Goal: Task Accomplishment & Management: Use online tool/utility

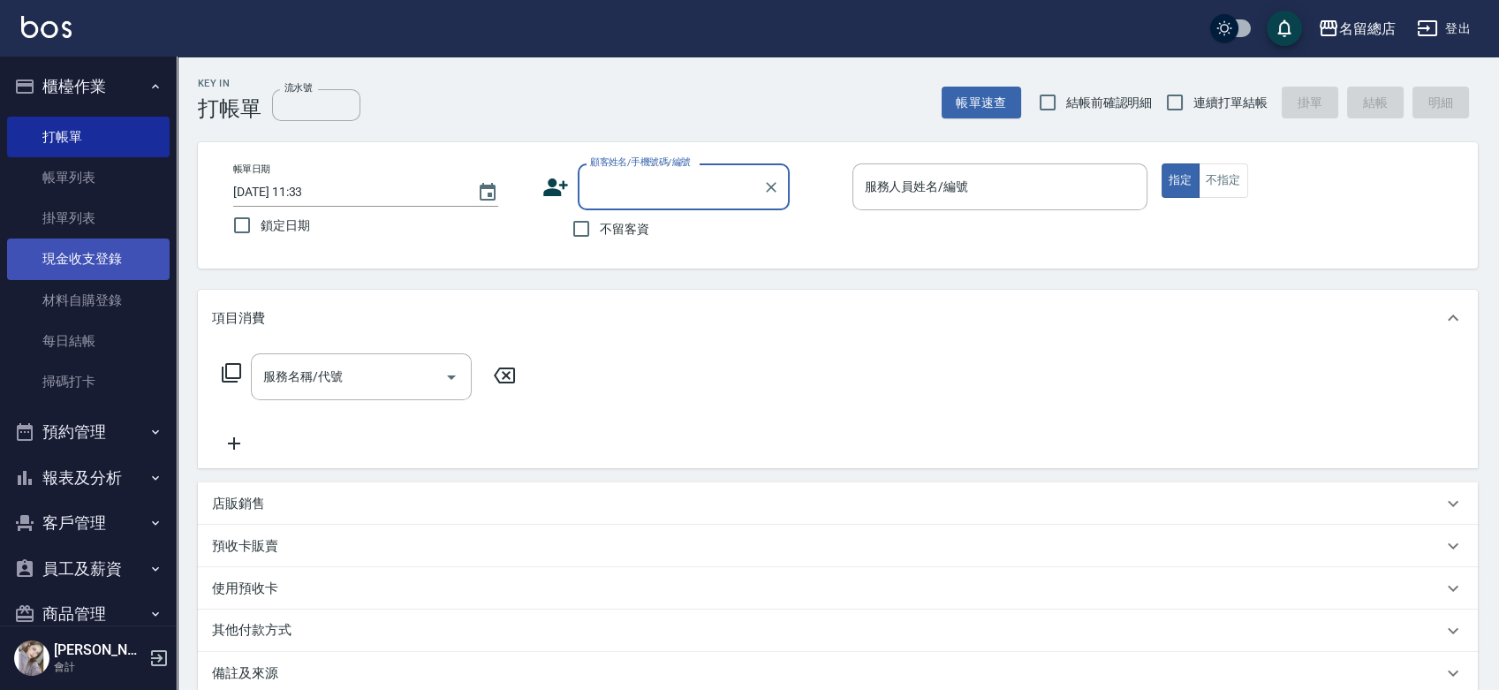
click at [96, 243] on link "現金收支登錄" at bounding box center [88, 259] width 163 height 41
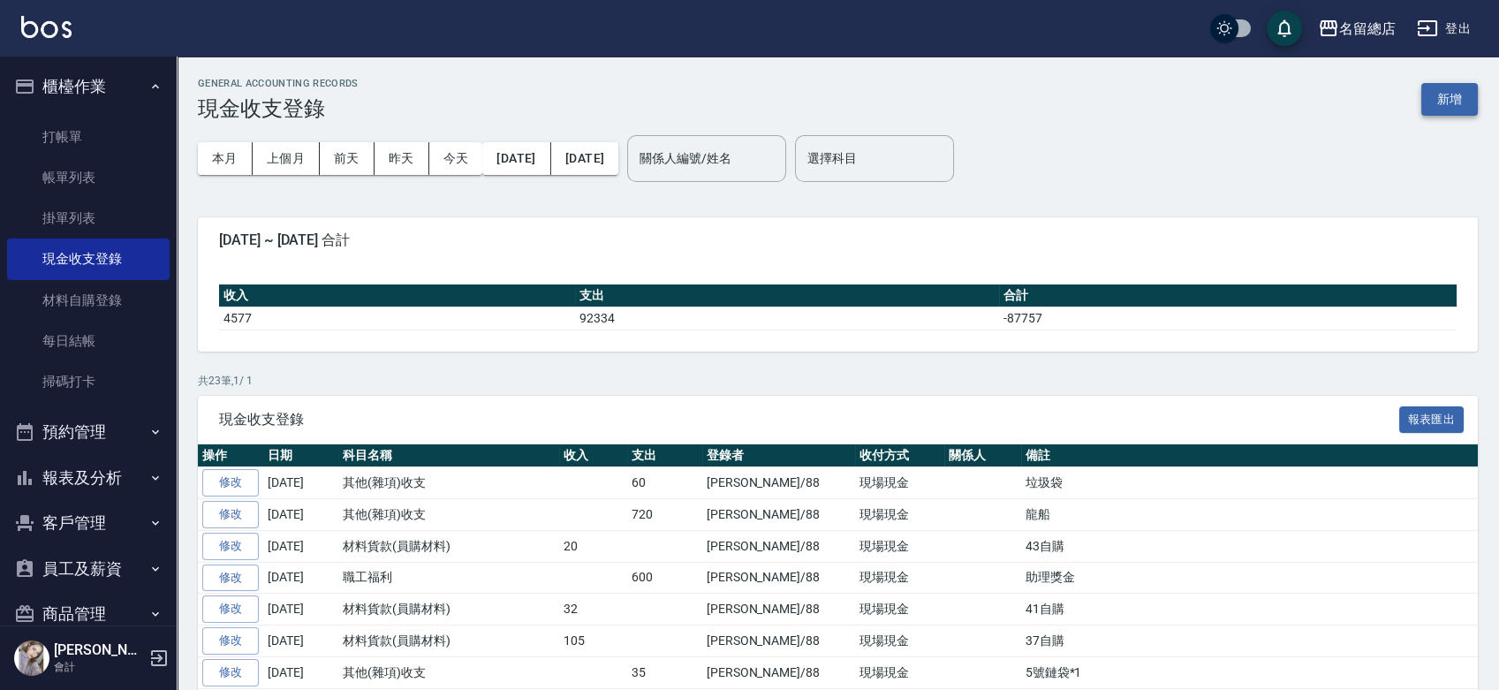
click at [1441, 102] on button "新增" at bounding box center [1449, 99] width 57 height 33
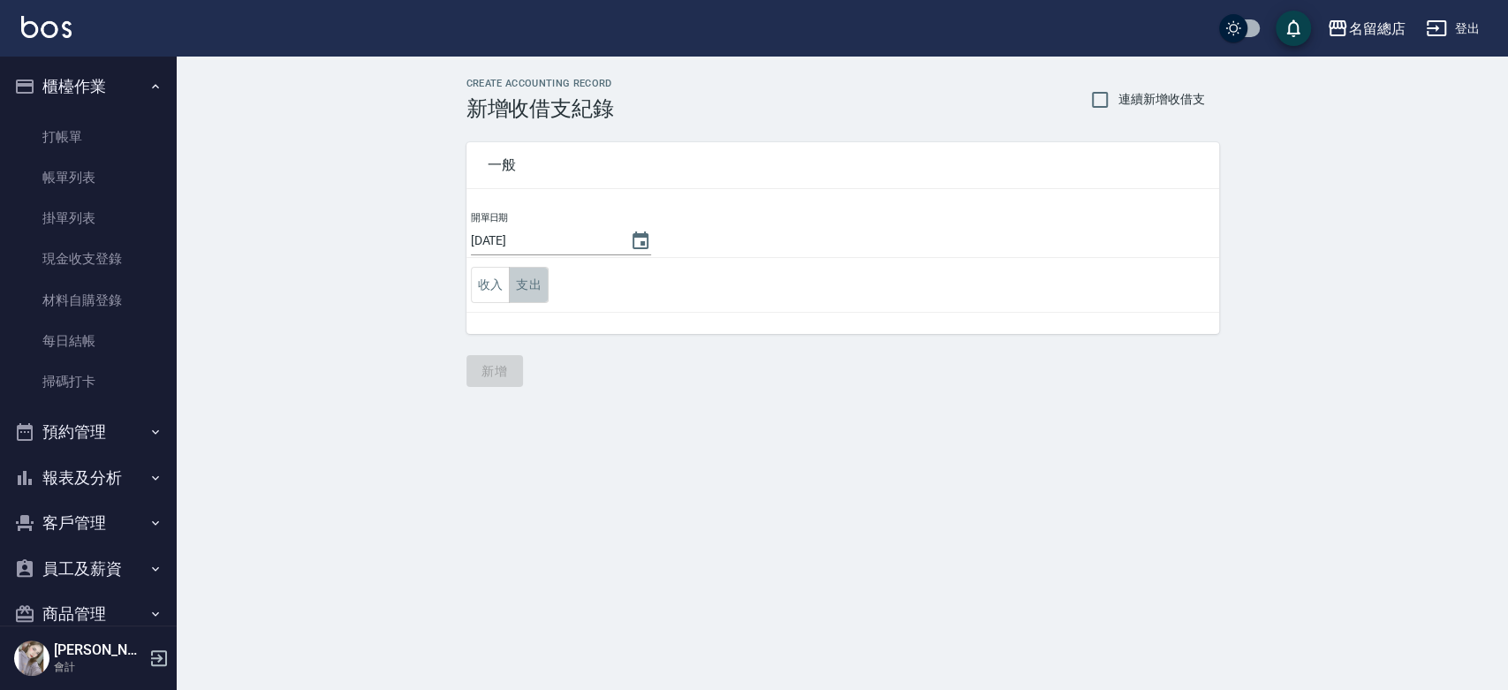
click at [539, 285] on button "支出" at bounding box center [529, 285] width 40 height 36
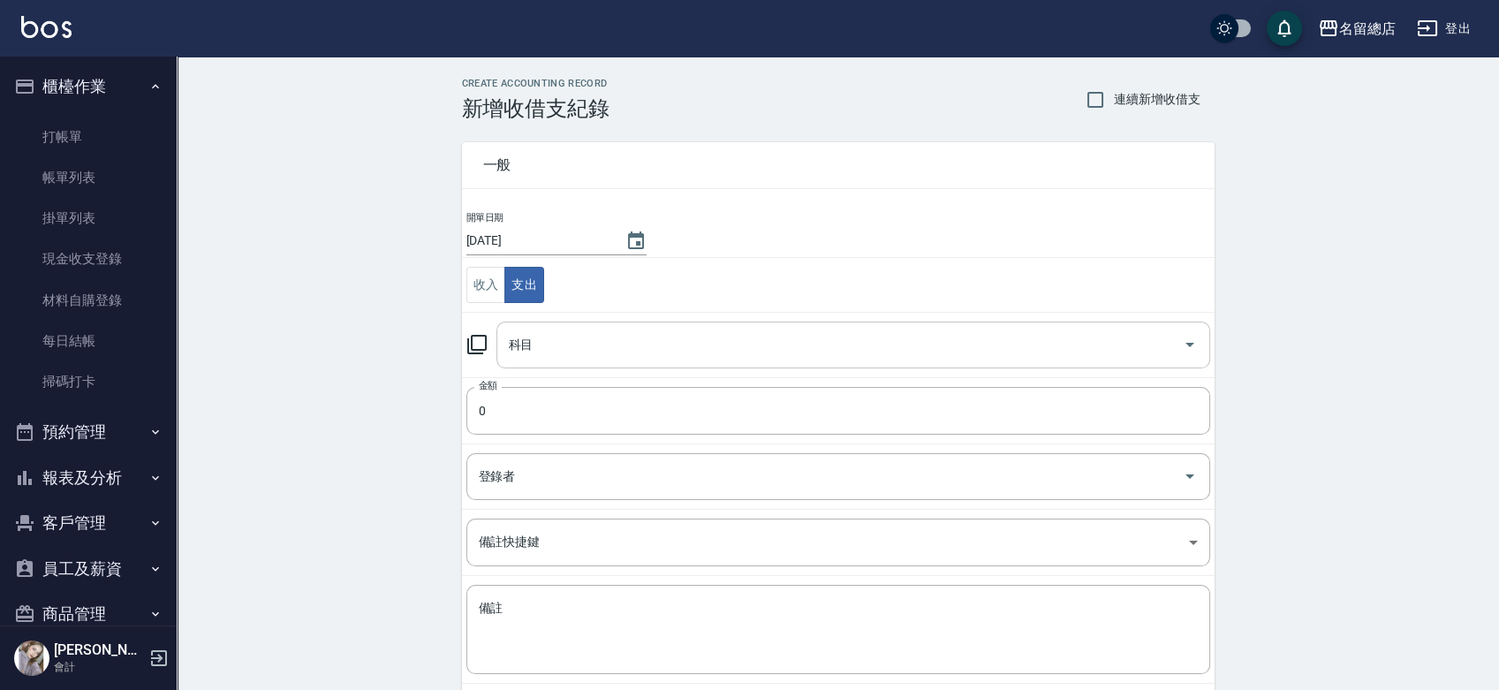
click at [558, 338] on input "科目" at bounding box center [839, 345] width 671 height 31
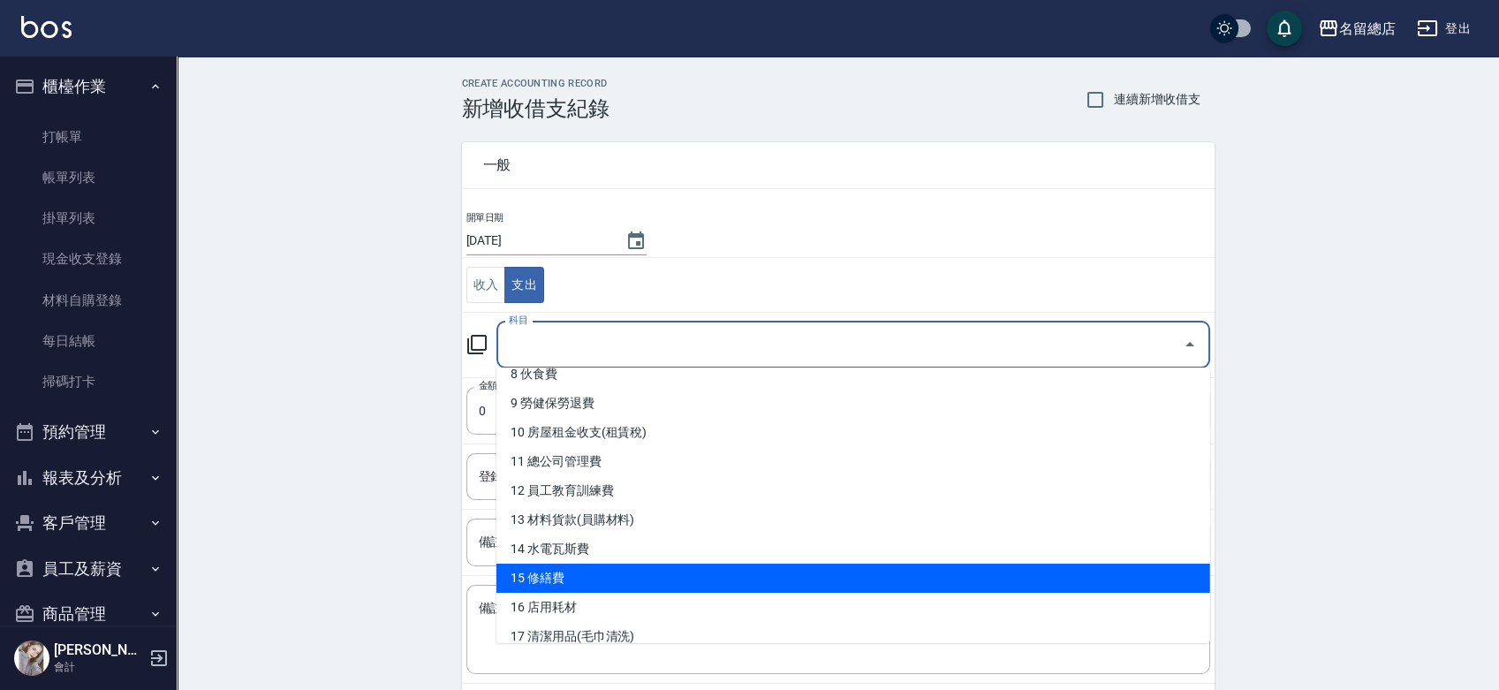
scroll to position [294, 0]
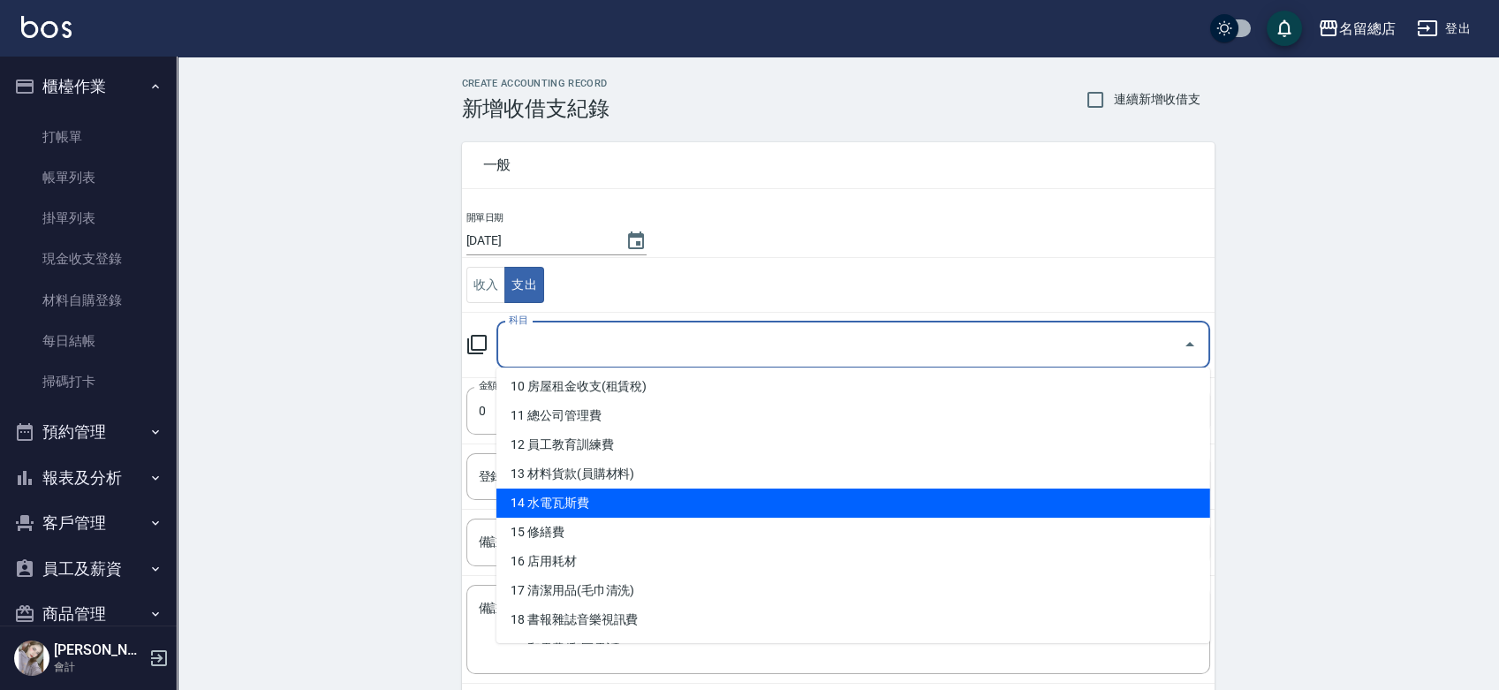
click at [555, 499] on li "14 水電瓦斯費" at bounding box center [854, 503] width 714 height 29
type input "14 水電瓦斯費"
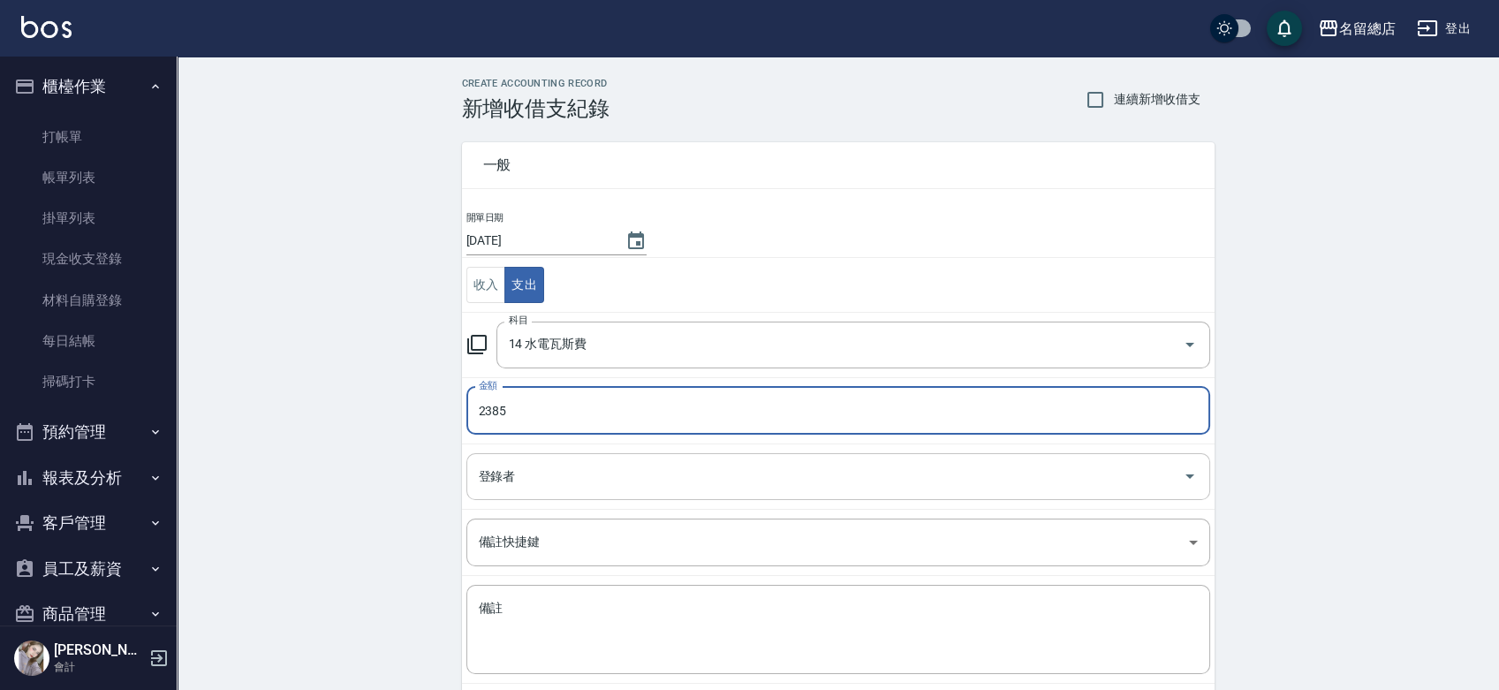
type input "2385"
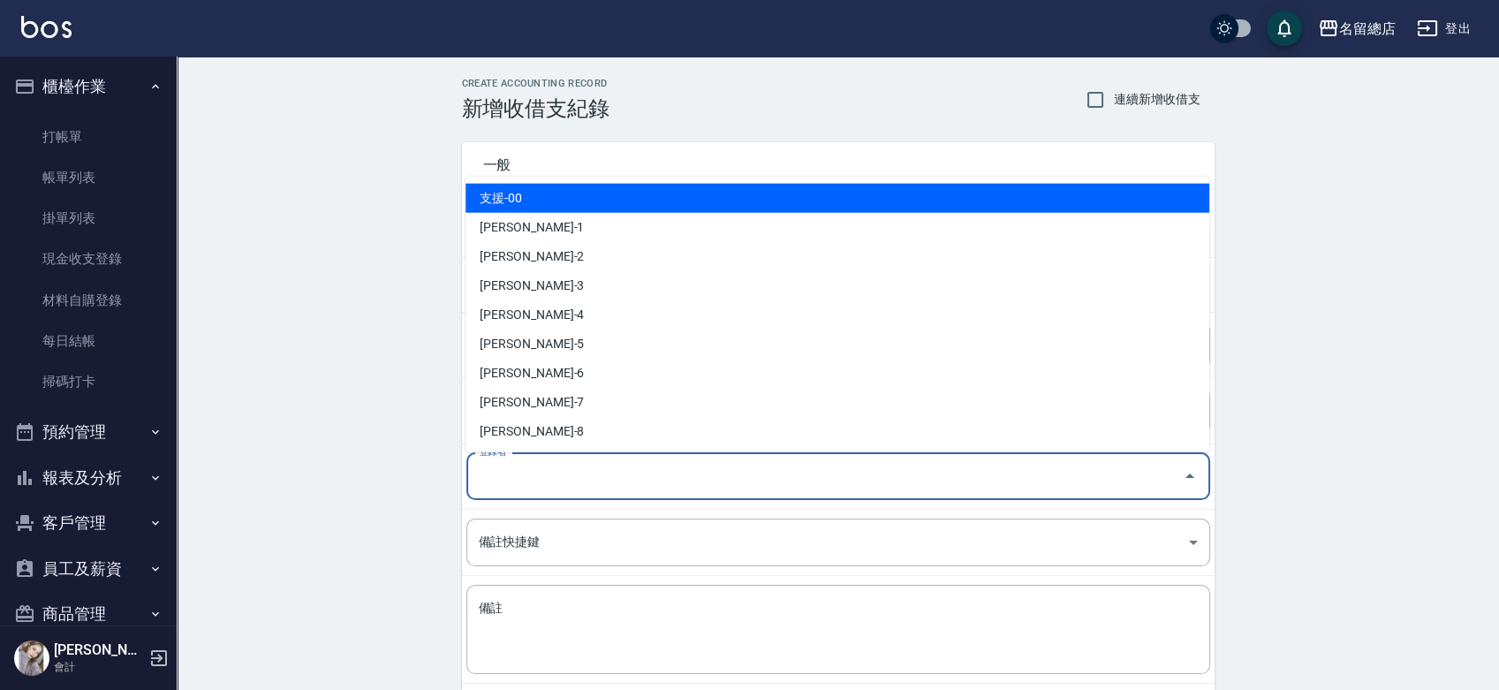
click at [520, 468] on input "登錄者" at bounding box center [824, 476] width 701 height 31
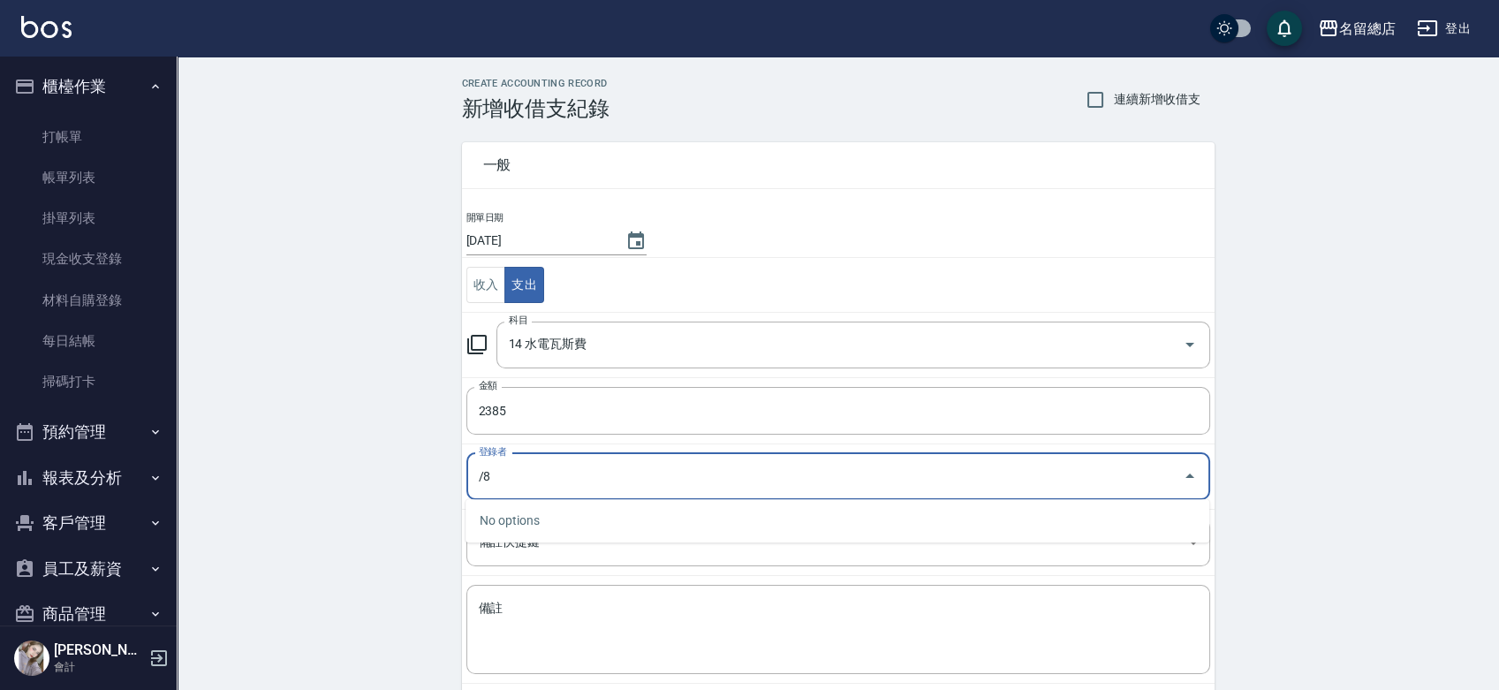
type input "/"
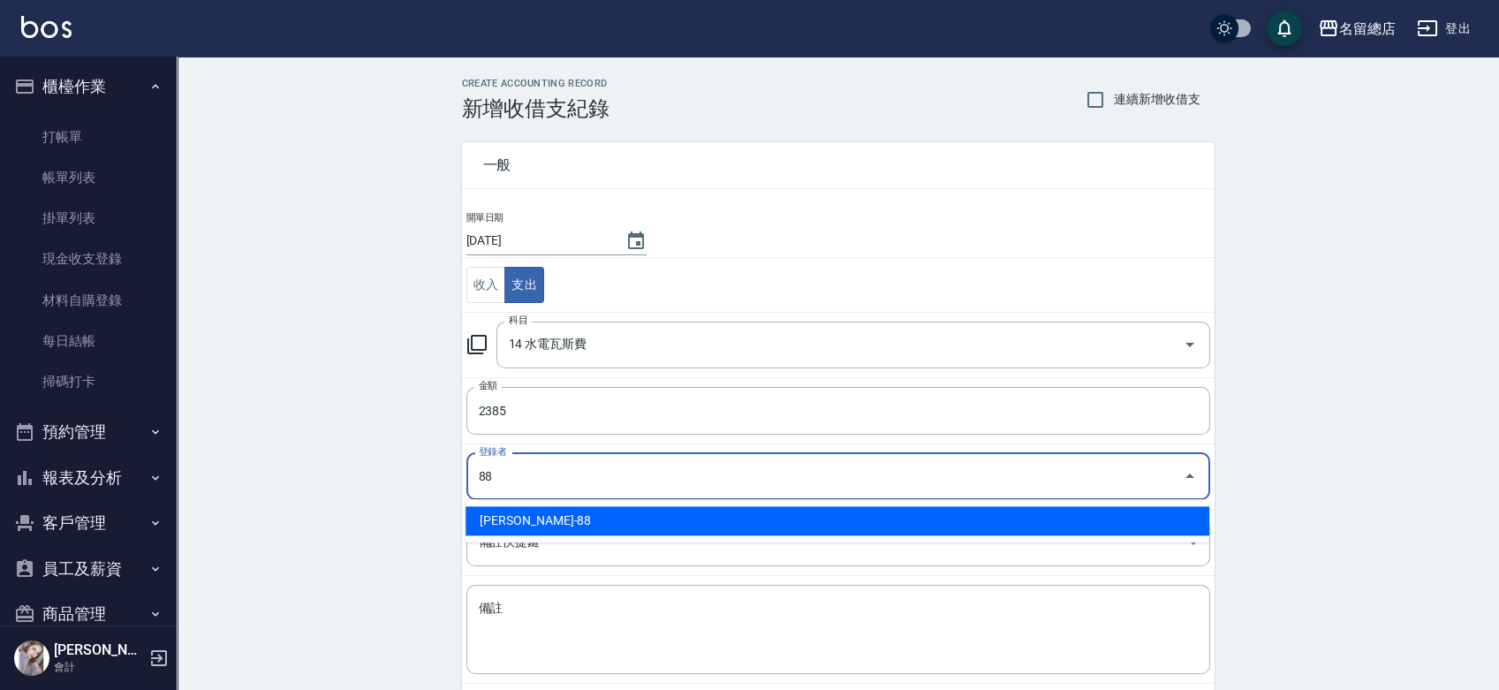
type input "[PERSON_NAME]-88"
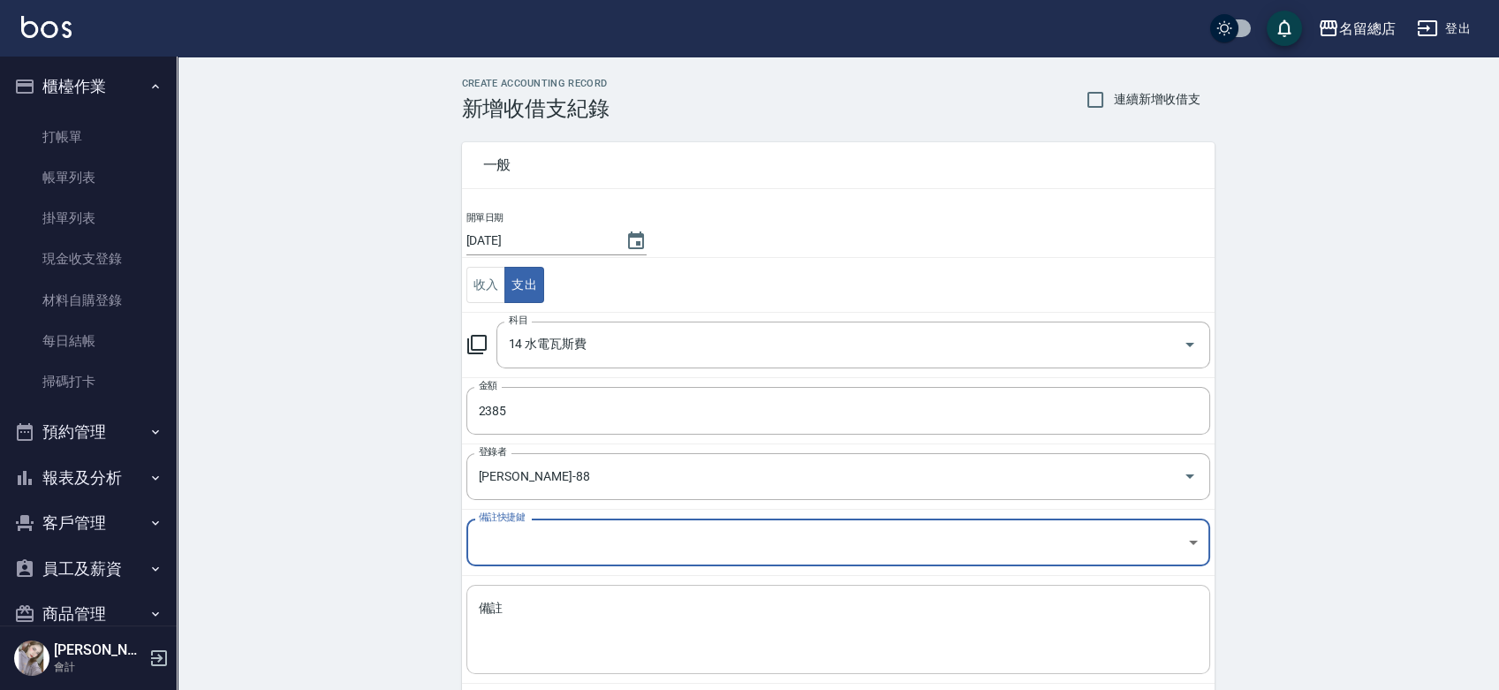
click at [502, 607] on textarea "備註" at bounding box center [838, 630] width 719 height 60
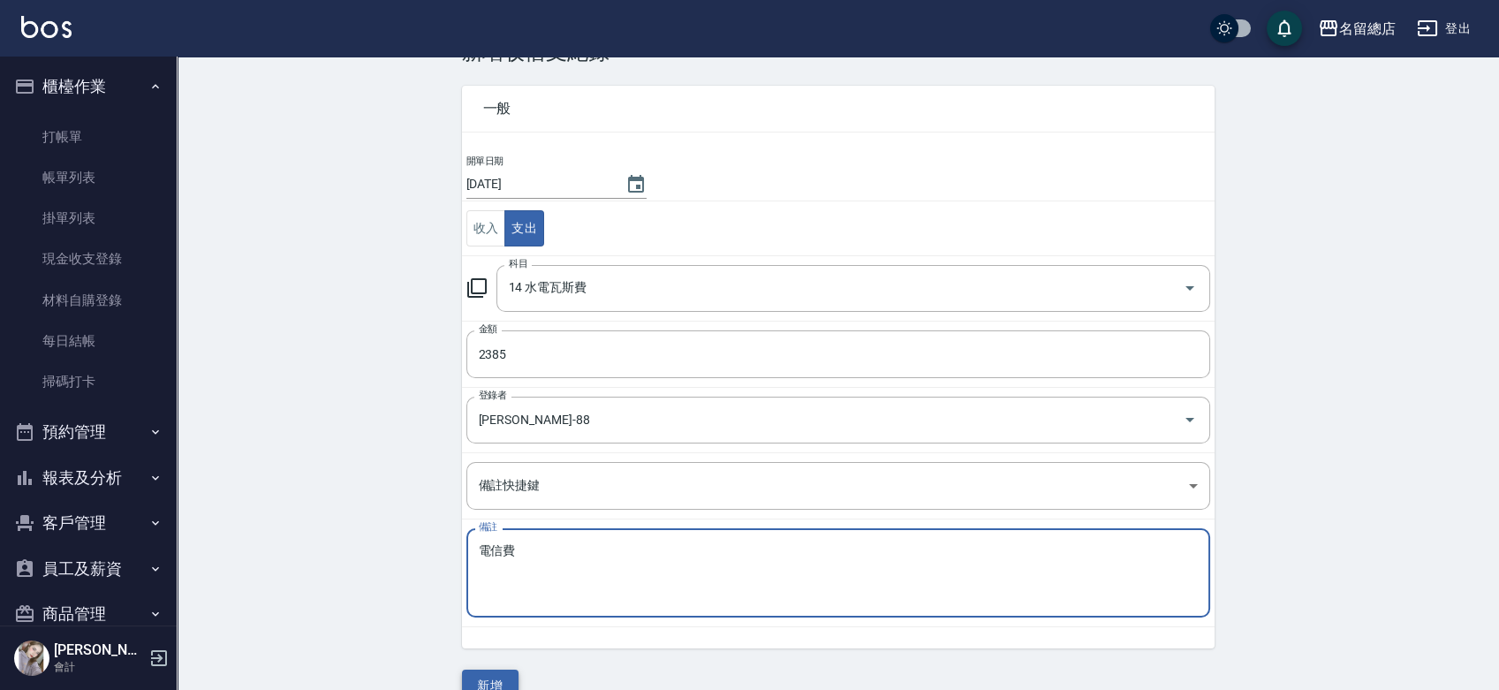
scroll to position [88, 0]
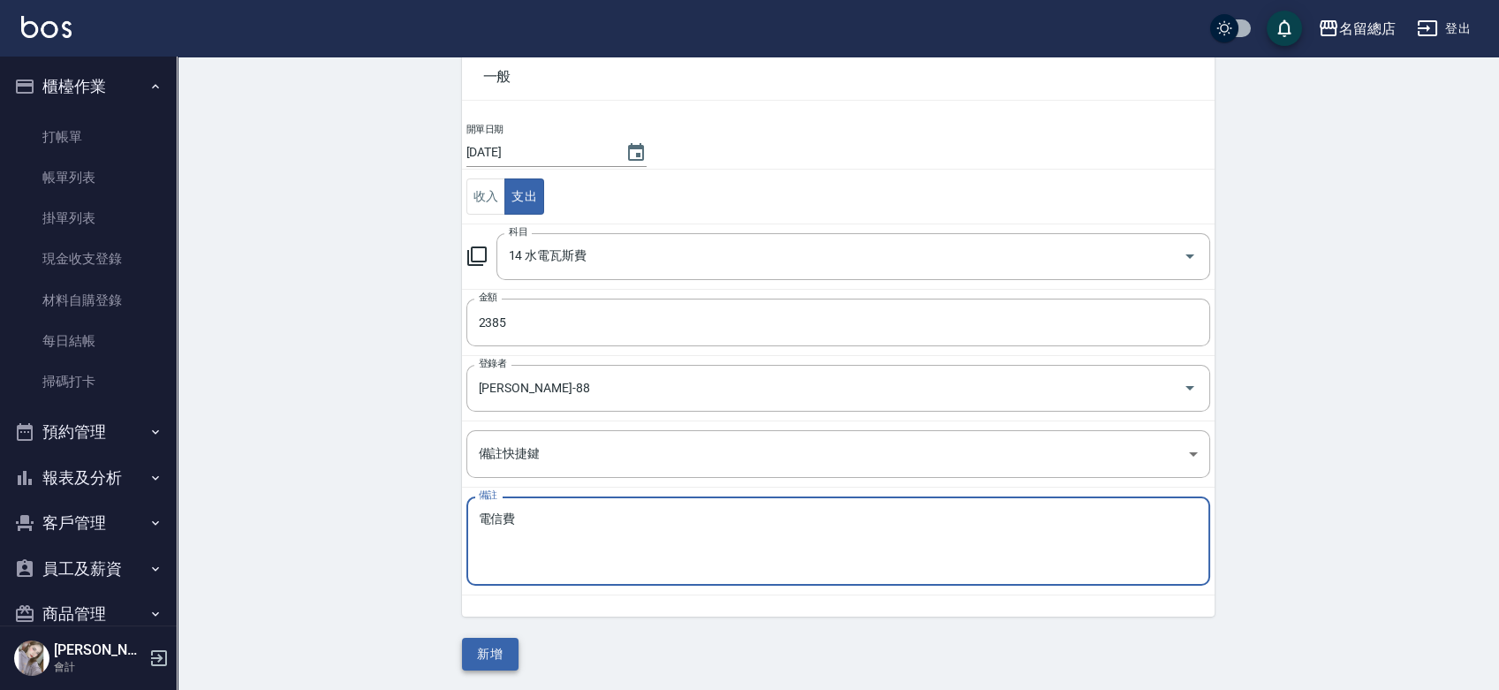
type textarea "電信費"
click at [468, 639] on button "新增" at bounding box center [490, 654] width 57 height 33
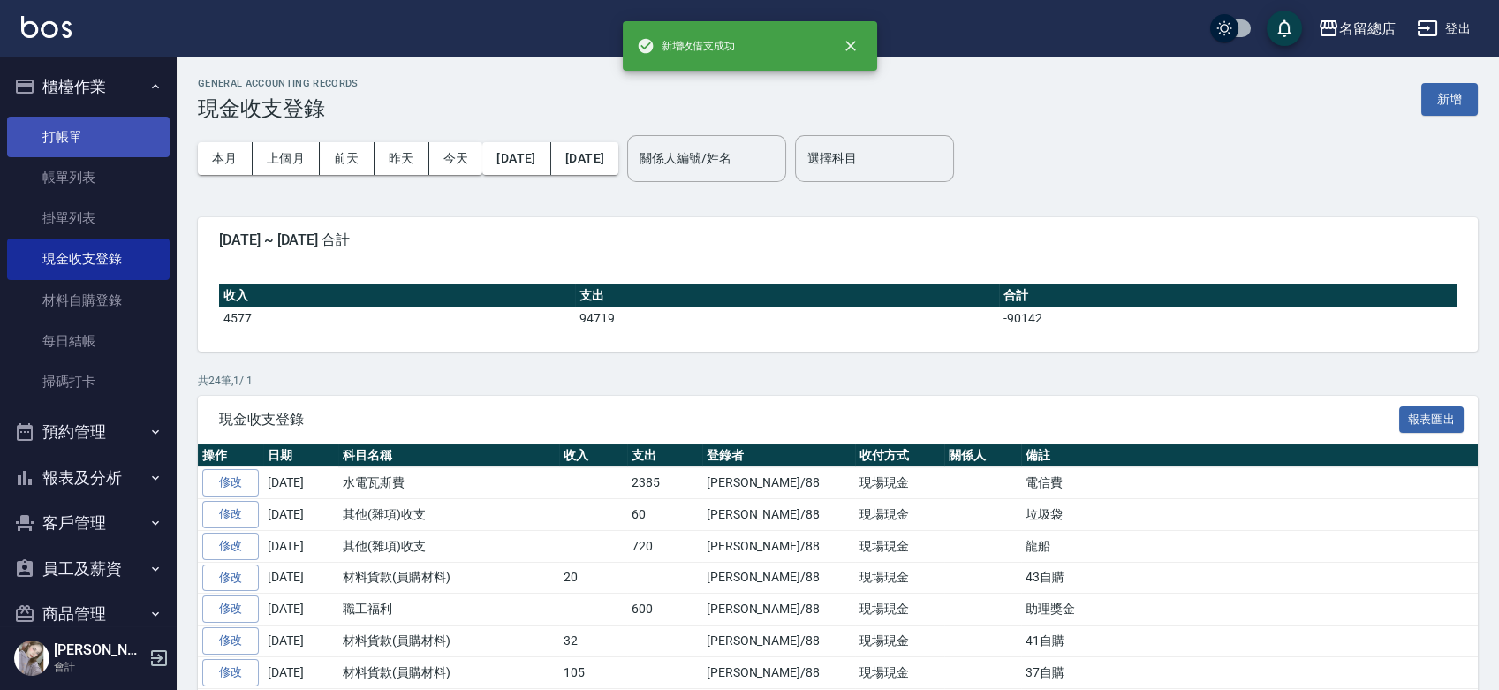
click at [121, 140] on link "打帳單" at bounding box center [88, 137] width 163 height 41
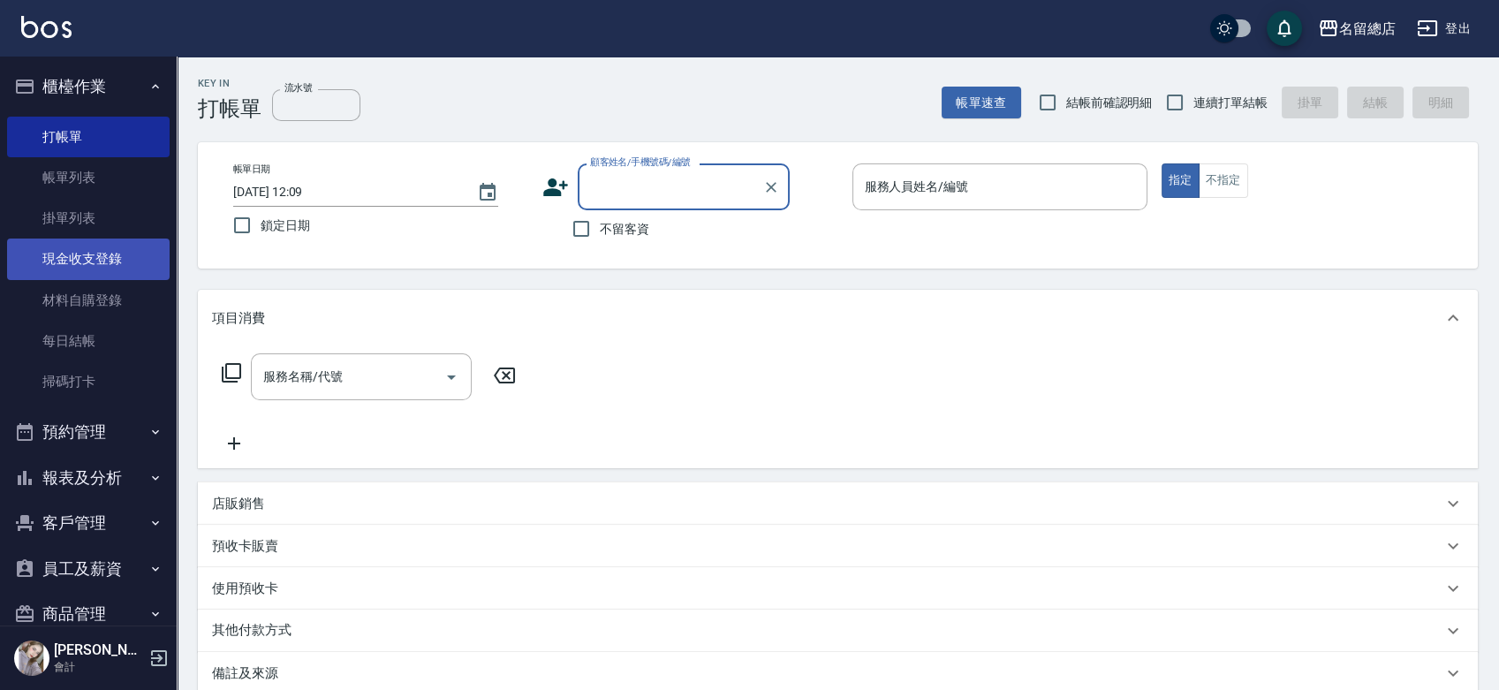
click at [113, 251] on link "現金收支登錄" at bounding box center [88, 259] width 163 height 41
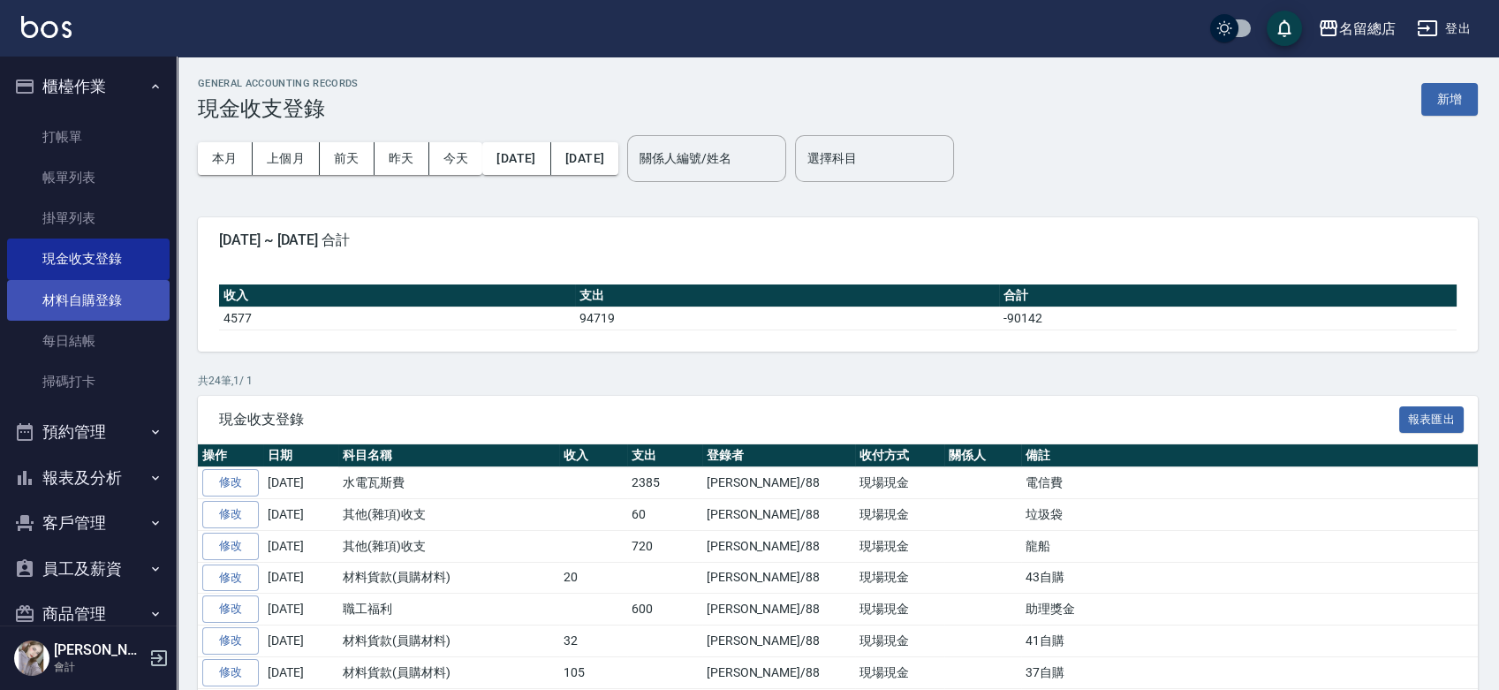
click at [98, 298] on link "材料自購登錄" at bounding box center [88, 300] width 163 height 41
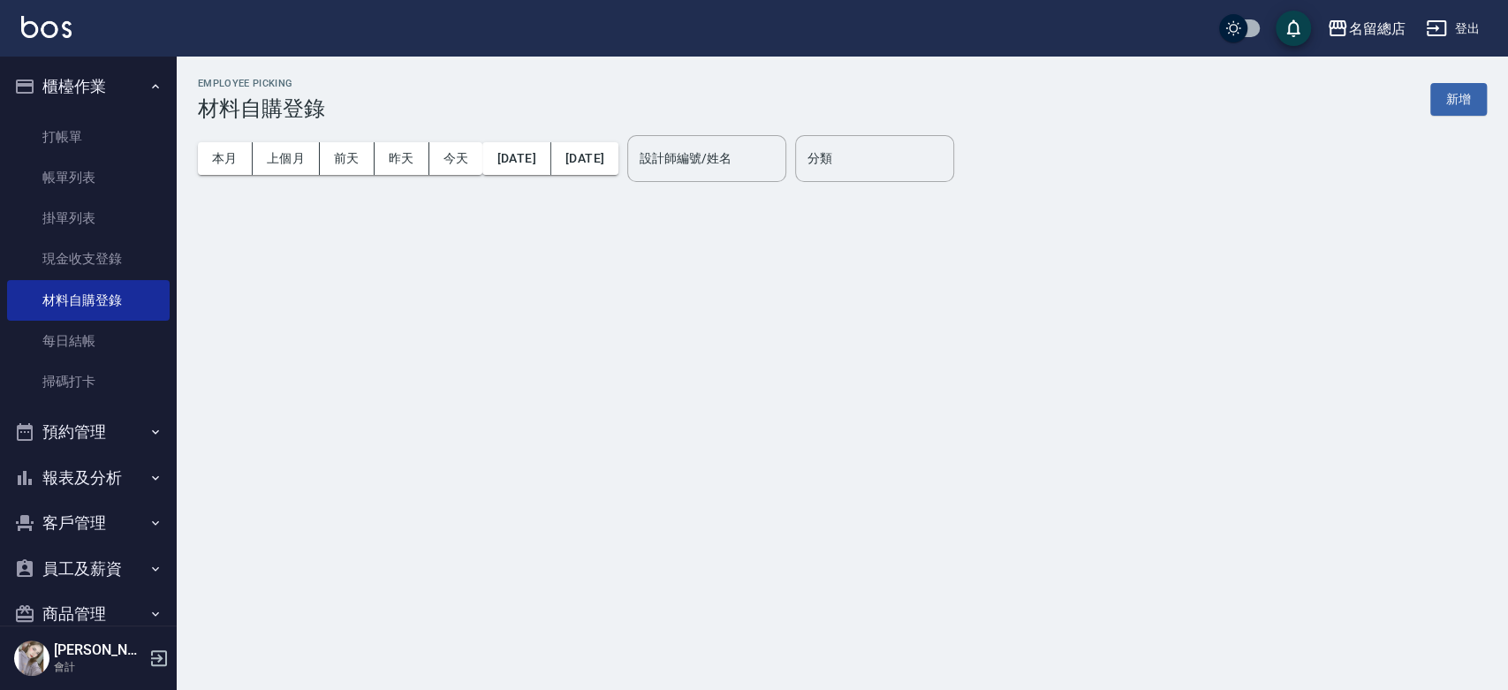
click at [1464, 97] on button "新增" at bounding box center [1458, 99] width 57 height 33
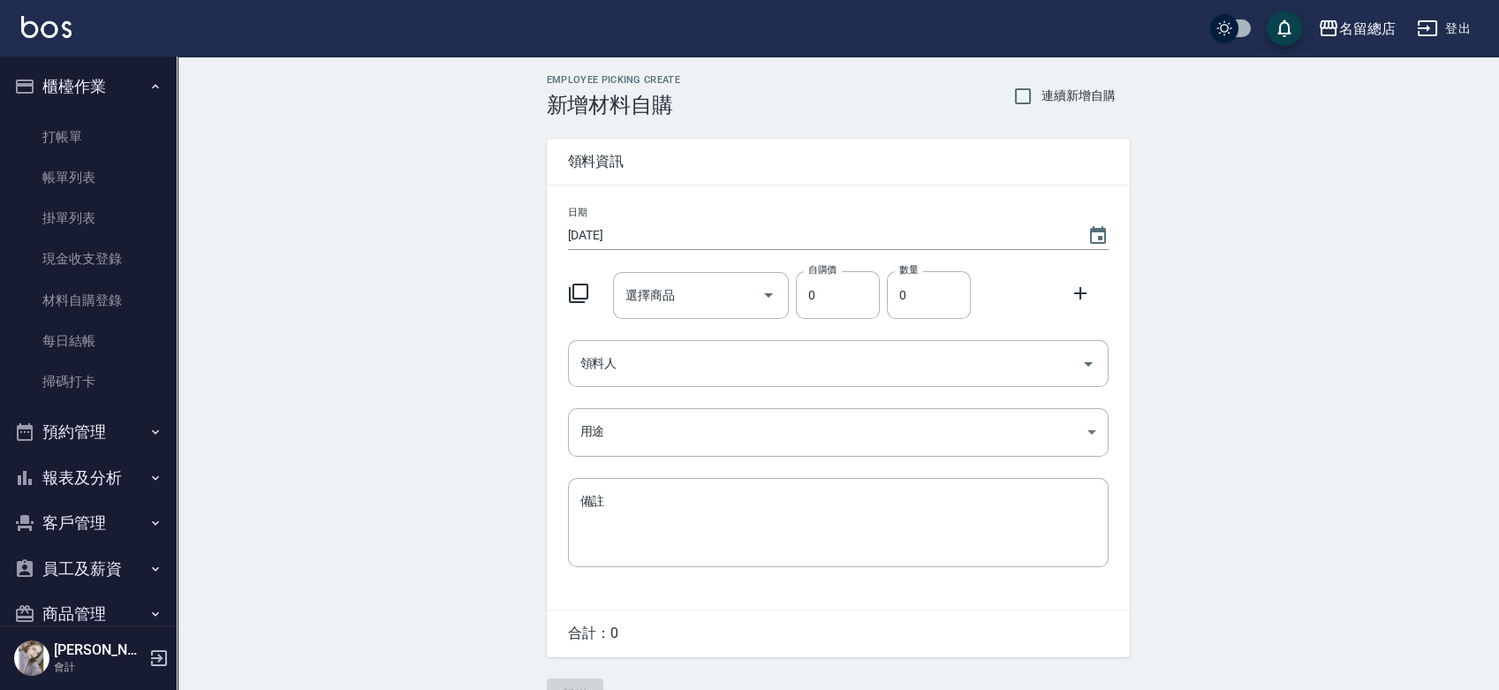
click at [673, 300] on div "選擇商品 選擇商品" at bounding box center [701, 295] width 176 height 47
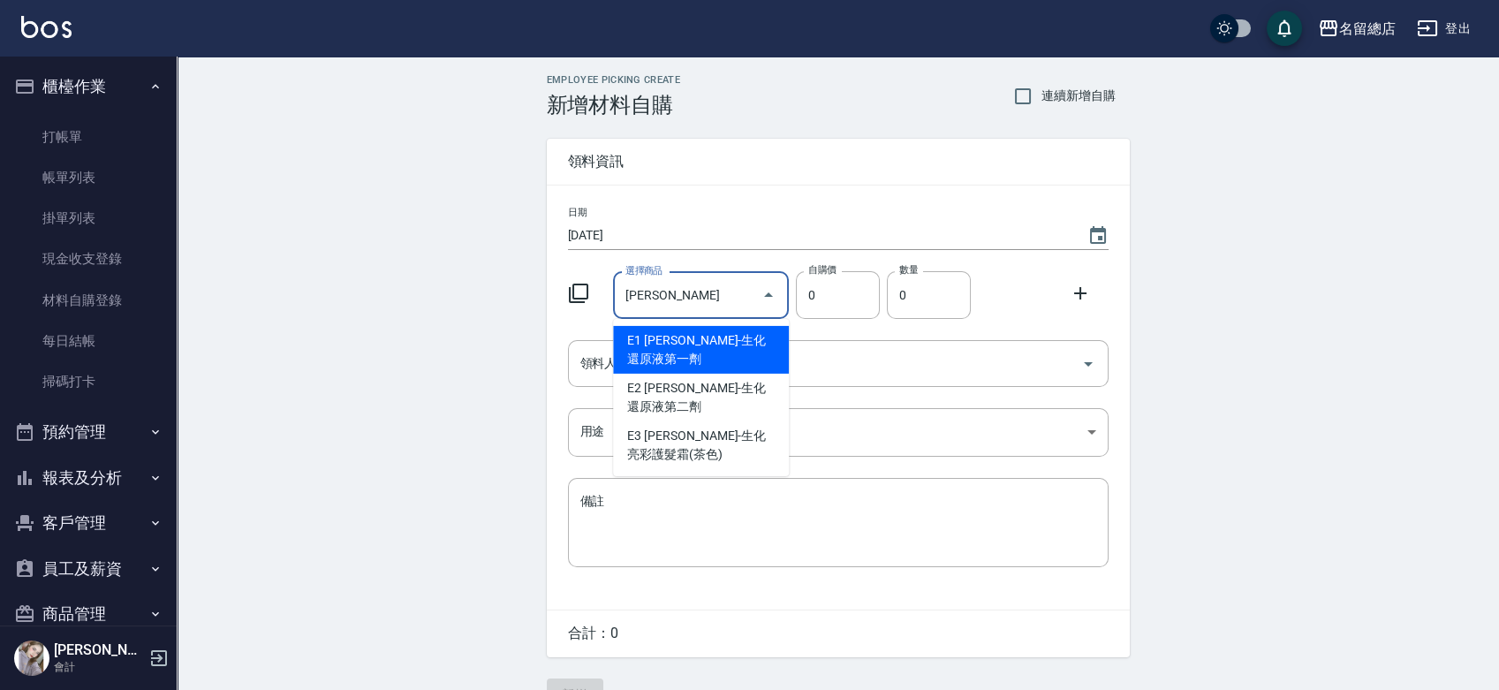
type input "伊"
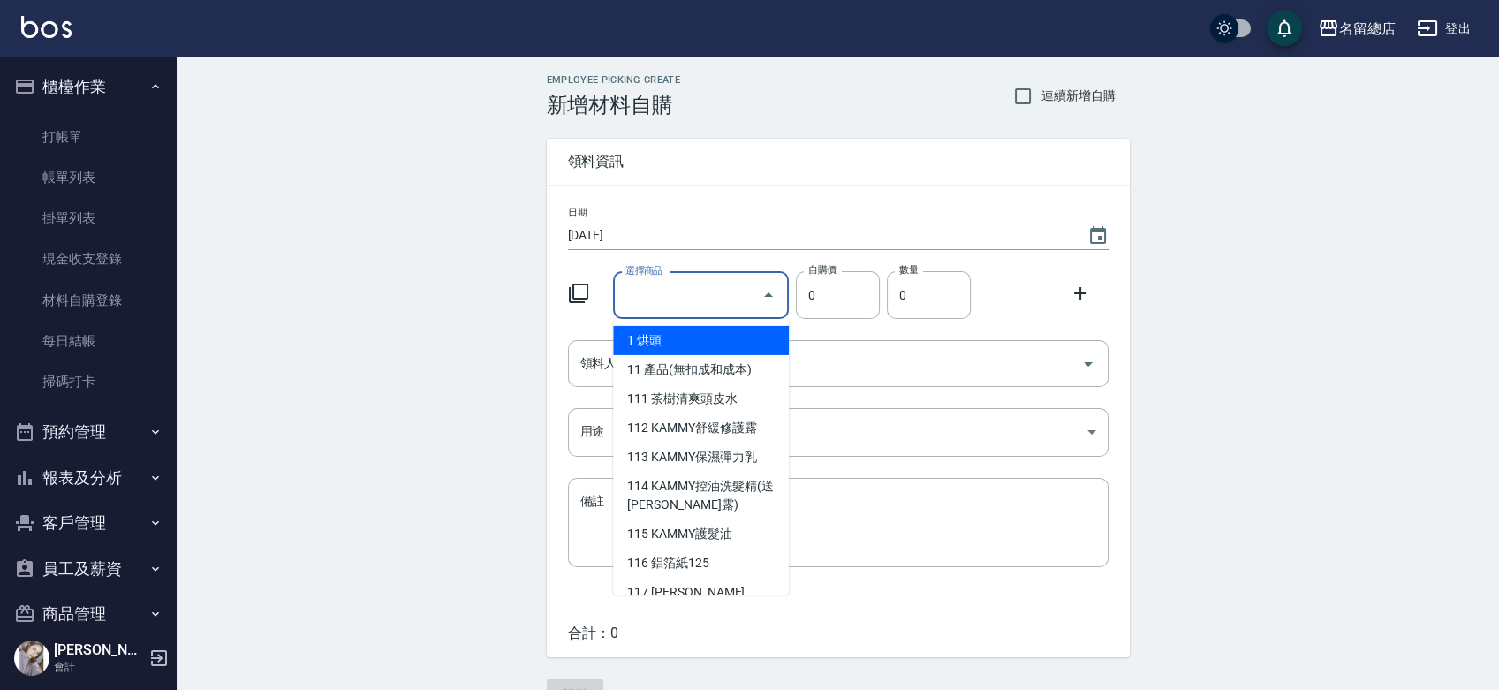
click at [691, 290] on input "選擇商品" at bounding box center [687, 295] width 133 height 31
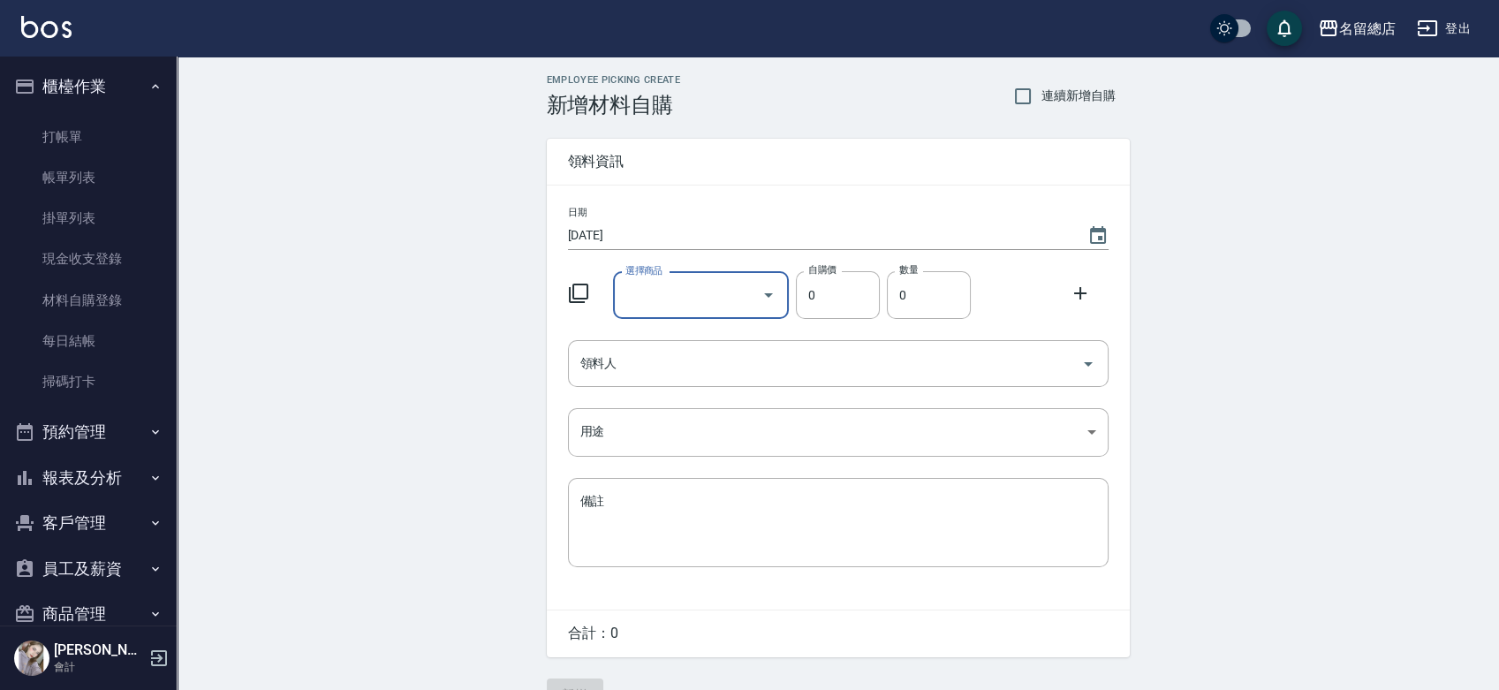
type input "9%色水"
click at [699, 348] on li "C09 9%色水" at bounding box center [701, 340] width 176 height 29
type input "105"
type input "1"
click at [686, 361] on input "領料人" at bounding box center [825, 363] width 498 height 31
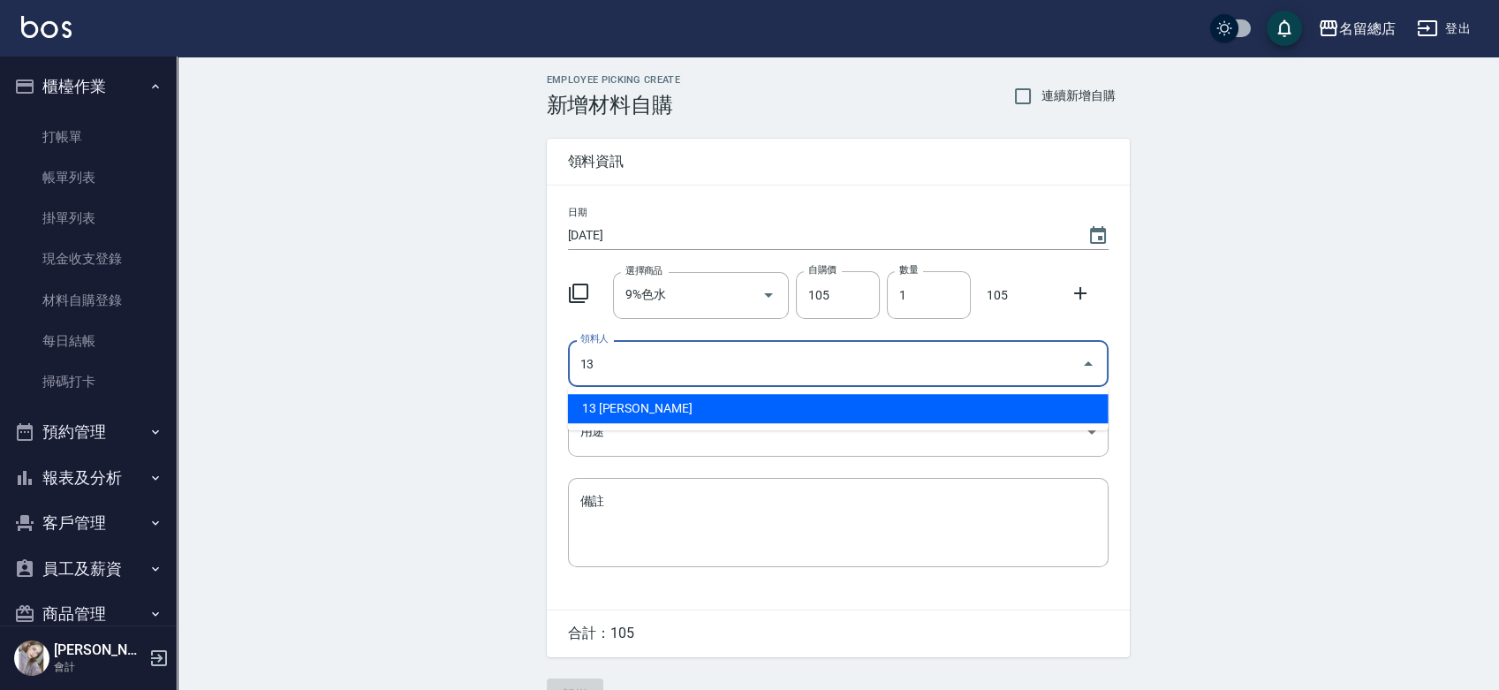
type input "13 [PERSON_NAME]"
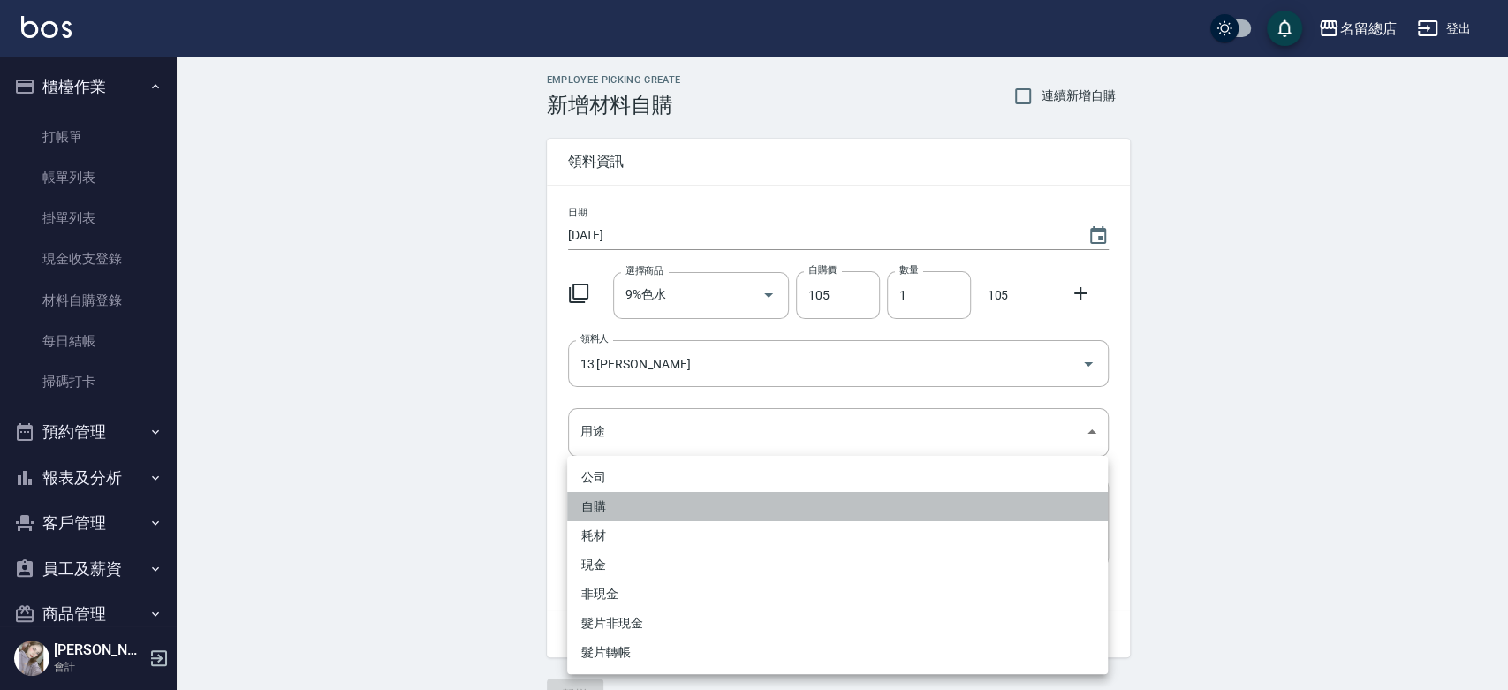
click at [606, 512] on li "自購" at bounding box center [837, 506] width 541 height 29
type input "自購"
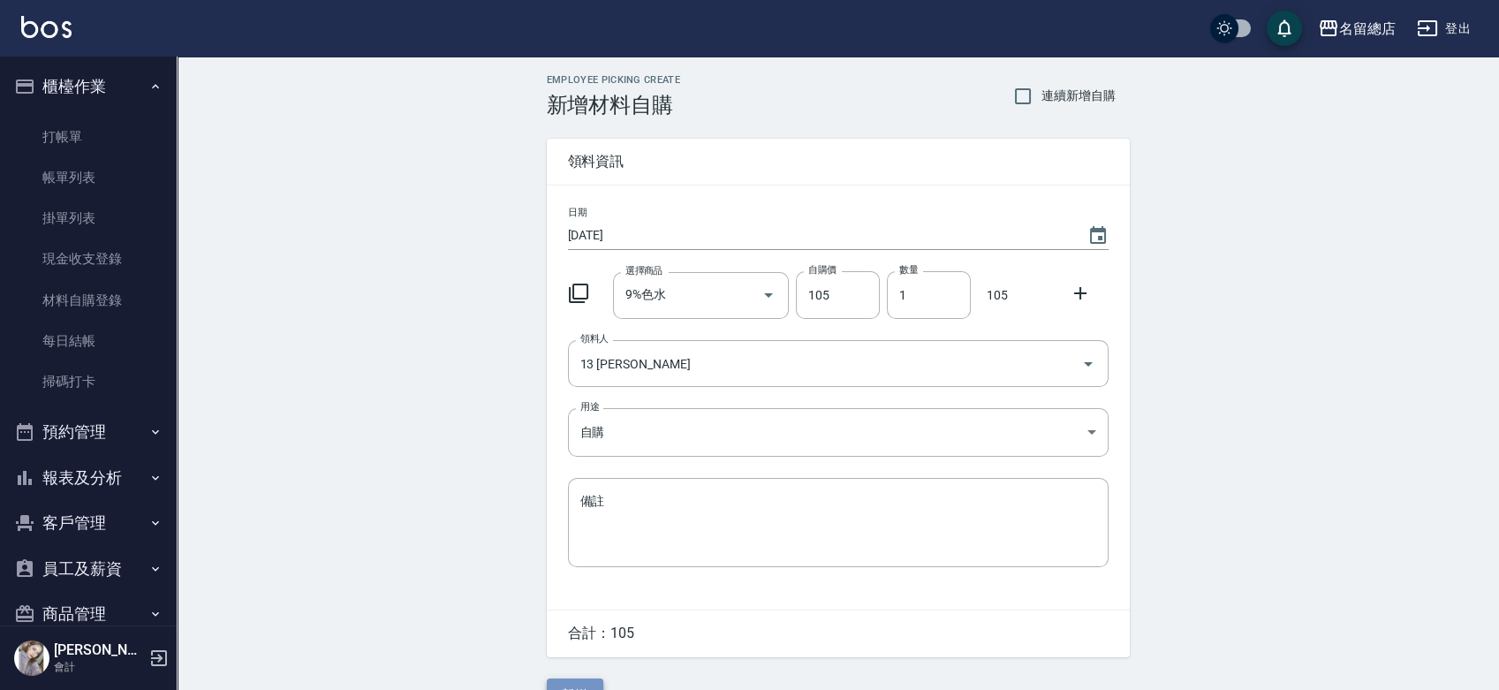
click at [594, 679] on button "新增" at bounding box center [575, 694] width 57 height 33
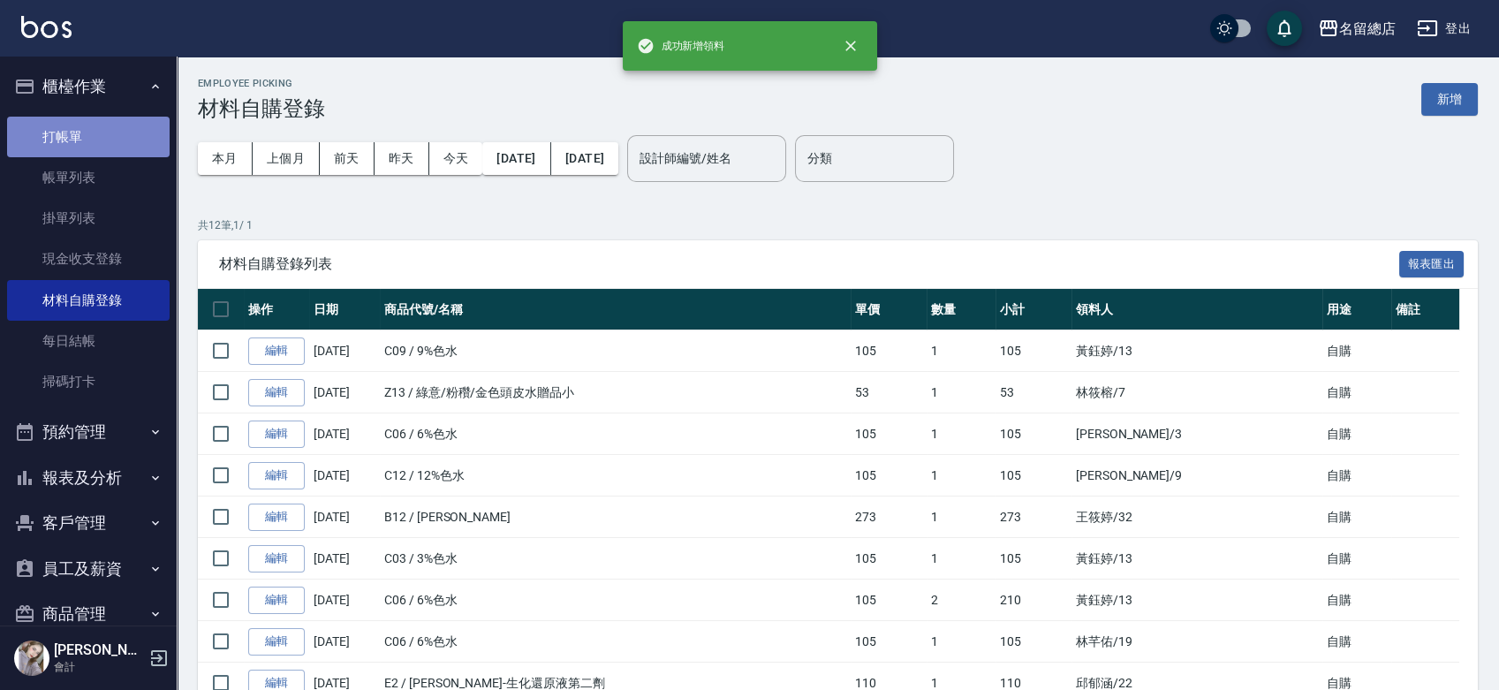
click at [94, 121] on link "打帳單" at bounding box center [88, 137] width 163 height 41
